Goal: Complete application form

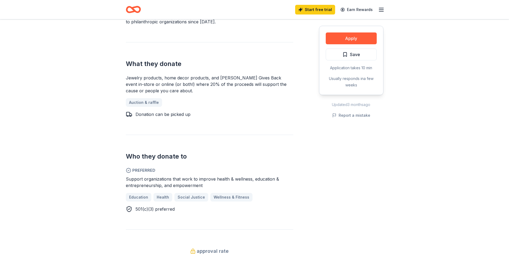
scroll to position [242, 0]
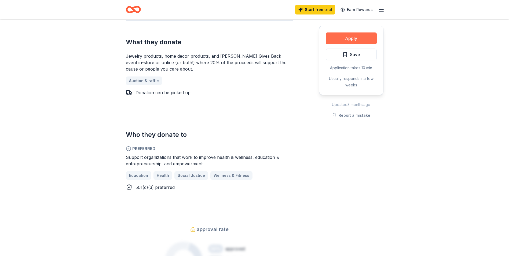
click at [358, 34] on button "Apply" at bounding box center [351, 38] width 51 height 12
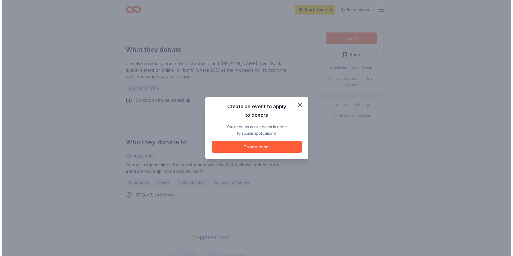
scroll to position [249, 0]
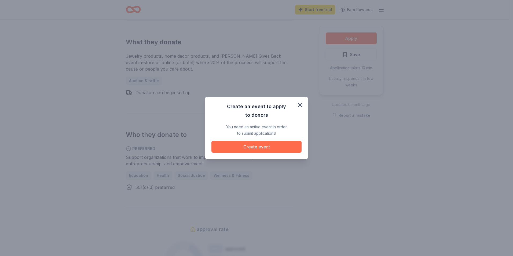
click at [238, 148] on button "Create event" at bounding box center [257, 147] width 90 height 12
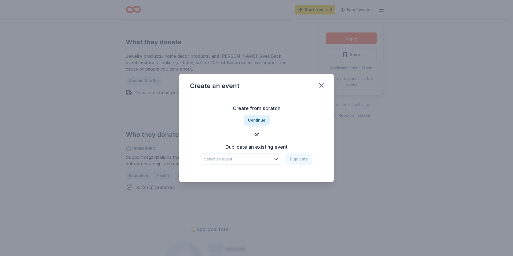
click at [275, 159] on icon "button" at bounding box center [276, 158] width 5 height 5
click at [276, 159] on icon "button" at bounding box center [276, 158] width 5 height 5
click at [260, 121] on button "Continue" at bounding box center [257, 120] width 26 height 11
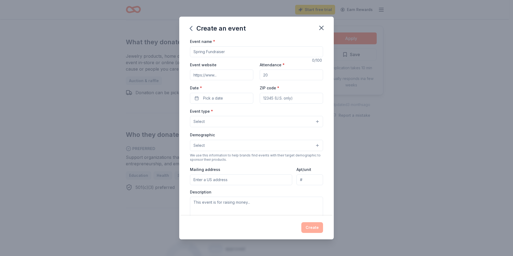
click at [241, 52] on input "Event name *" at bounding box center [256, 51] width 133 height 11
type input "A"
type input "Student Attendance Incentive Program"
click at [218, 76] on input "Event website" at bounding box center [221, 75] width 63 height 11
paste input "[URL][DOMAIN_NAME]"
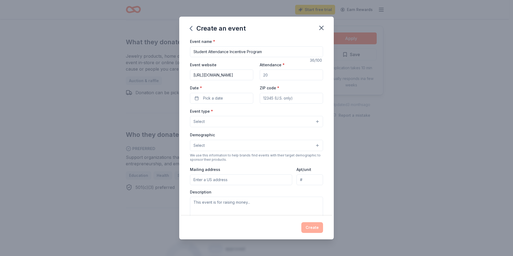
type input "[URL][DOMAIN_NAME]"
click at [287, 78] on input "Attendance *" at bounding box center [291, 75] width 63 height 11
type input "285"
click at [211, 93] on button "Pick a date" at bounding box center [221, 98] width 63 height 11
click at [202, 180] on button "29" at bounding box center [201, 180] width 10 height 10
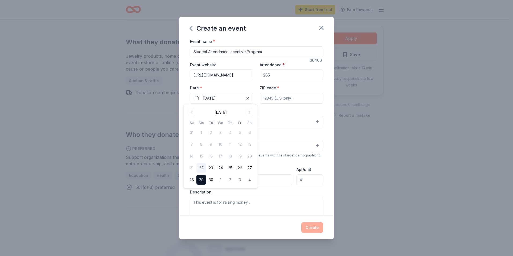
click at [301, 99] on input "ZIP code *" at bounding box center [291, 98] width 63 height 11
type input "77061"
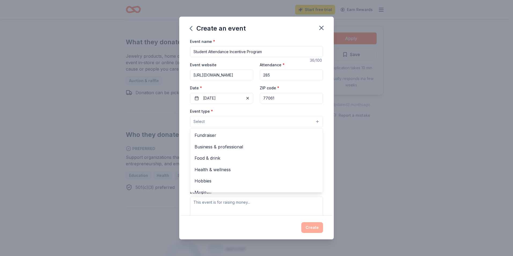
click at [316, 123] on button "Select" at bounding box center [256, 121] width 133 height 11
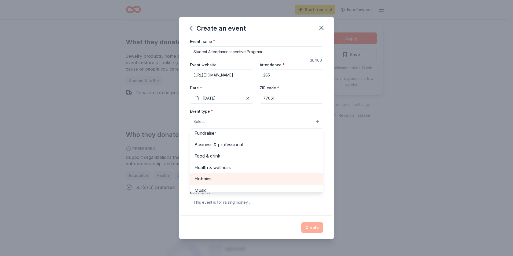
scroll to position [0, 0]
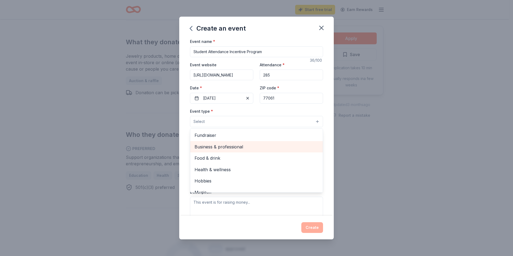
click at [232, 151] on div "Business & professional" at bounding box center [256, 146] width 133 height 11
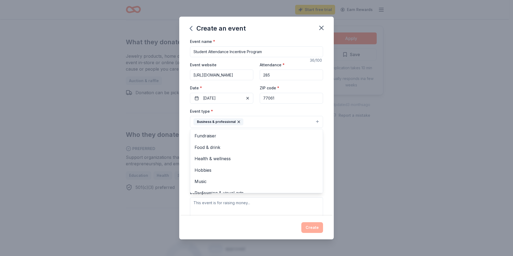
click at [420, 114] on div "Create an event Event name * Student Attendance Incentive Program 36 /100 Event…" at bounding box center [256, 128] width 513 height 256
click at [236, 149] on button "Select" at bounding box center [256, 145] width 133 height 11
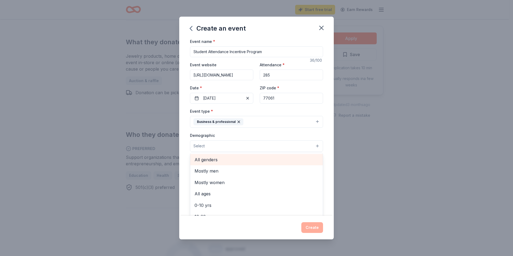
click at [239, 161] on span "All genders" at bounding box center [257, 159] width 124 height 7
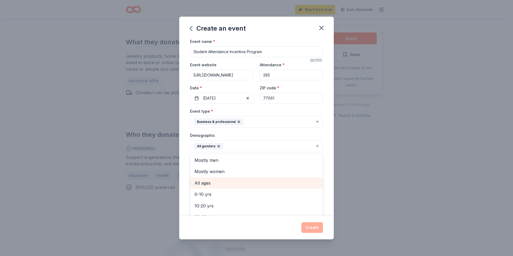
click at [223, 183] on span "All ages" at bounding box center [257, 183] width 124 height 7
click at [396, 194] on div "Create an event Event name * Student Attendance Incentive Program 36 /100 Event…" at bounding box center [256, 128] width 513 height 256
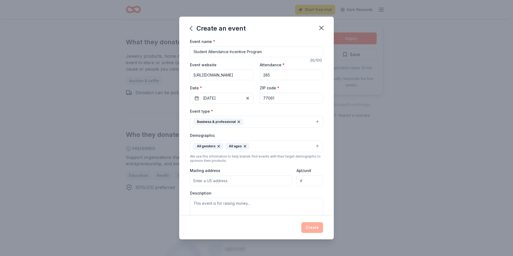
click at [216, 179] on input "Mailing address" at bounding box center [241, 181] width 102 height 11
type input "[STREET_ADDRESS][PERSON_NAME]"
click at [243, 203] on textarea at bounding box center [256, 210] width 133 height 24
click at [266, 201] on textarea at bounding box center [256, 210] width 133 height 24
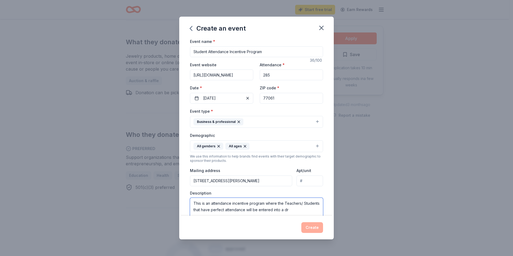
scroll to position [54, 0]
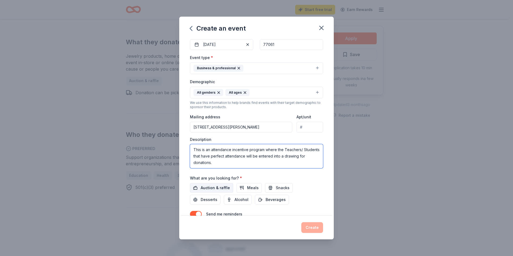
type textarea "This is an attendance incentive program where the Teachers/ Students that have …"
click at [212, 186] on span "Auction & raffle" at bounding box center [215, 188] width 29 height 6
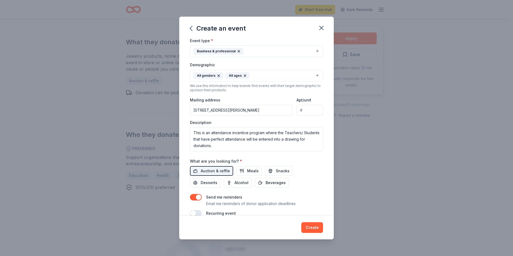
scroll to position [80, 0]
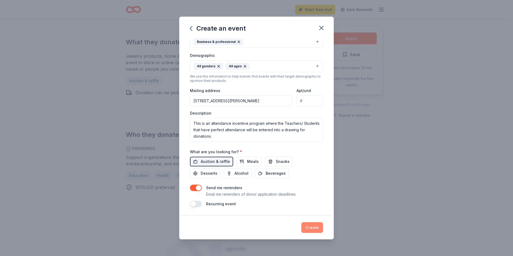
click at [312, 229] on button "Create" at bounding box center [312, 227] width 22 height 11
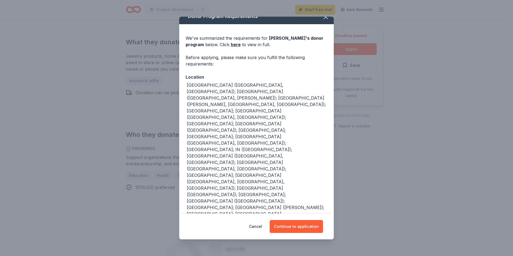
scroll to position [12, 0]
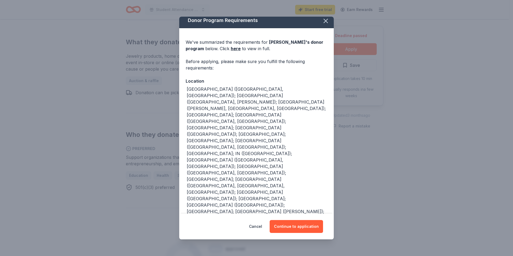
scroll to position [0, 0]
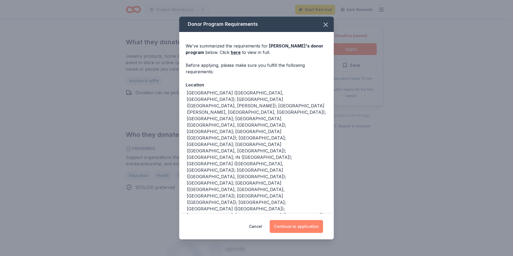
click at [303, 229] on button "Continue to application" at bounding box center [296, 226] width 53 height 13
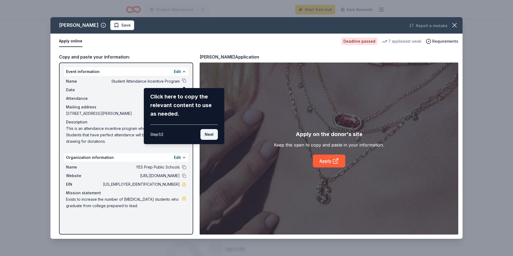
click at [206, 137] on button "Next" at bounding box center [209, 134] width 17 height 11
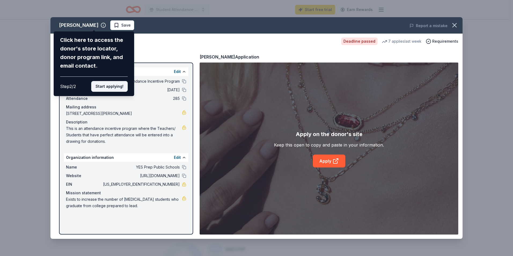
click at [114, 84] on button "Start applying!" at bounding box center [109, 86] width 37 height 11
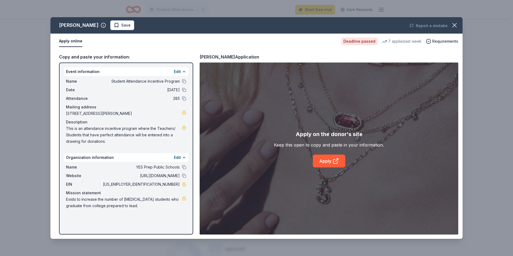
click at [342, 159] on div "[PERSON_NAME] Save Report a mistake Apply online Deadline passed 7 applies last…" at bounding box center [256, 128] width 412 height 222
click at [340, 161] on link "Apply" at bounding box center [329, 161] width 32 height 13
